Goal: Transaction & Acquisition: Subscribe to service/newsletter

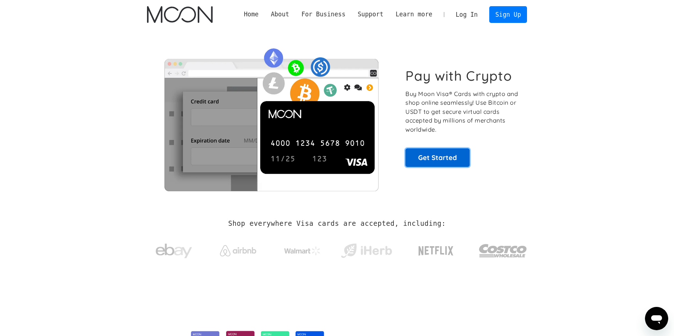
click at [456, 157] on link "Get Started" at bounding box center [438, 157] width 64 height 18
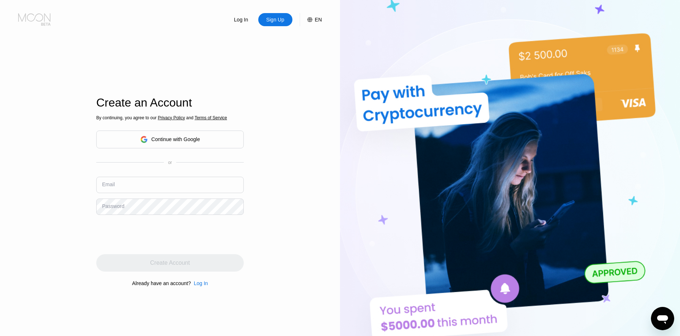
click at [35, 22] on icon at bounding box center [35, 19] width 34 height 13
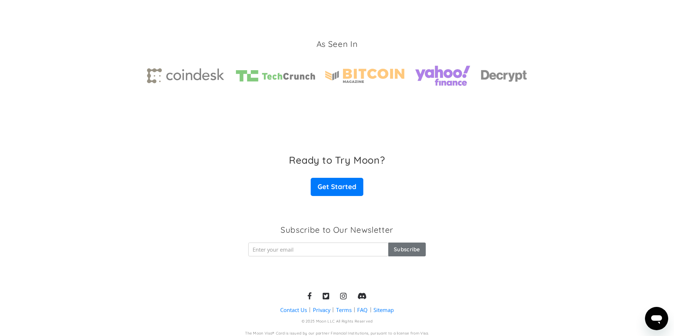
scroll to position [1086, 0]
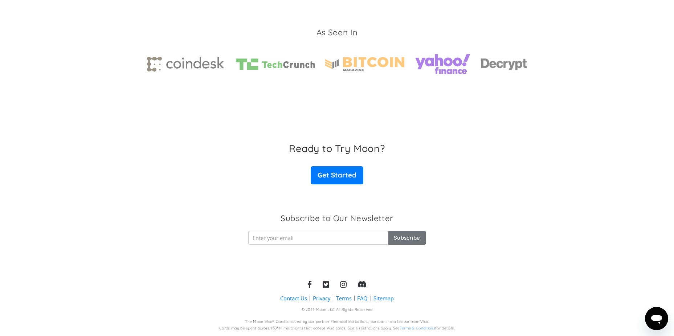
click at [364, 284] on icon at bounding box center [362, 284] width 9 height 7
